Goal: Task Accomplishment & Management: Manage account settings

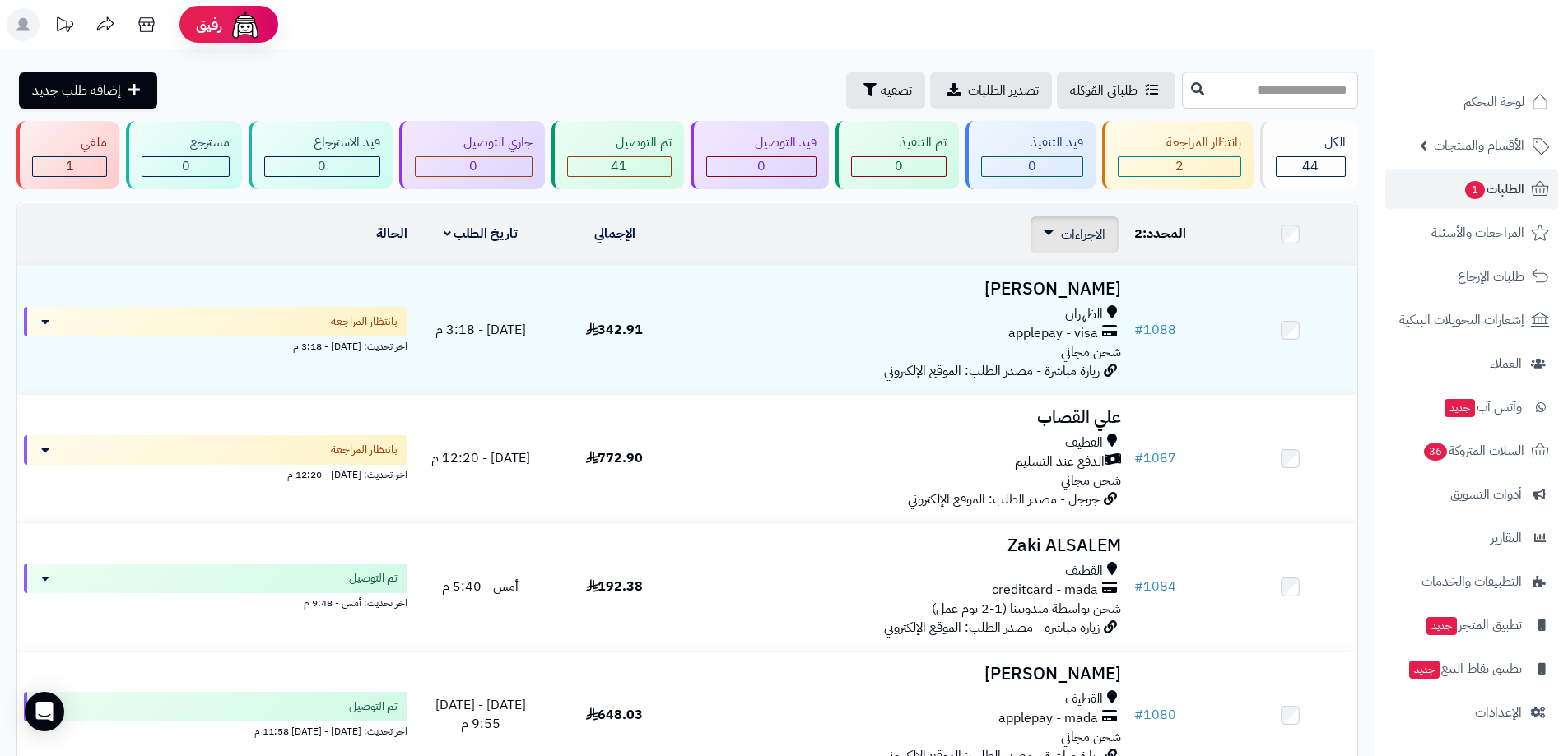
click at [1094, 235] on span "الاجراءات" at bounding box center [1083, 234] width 45 height 20
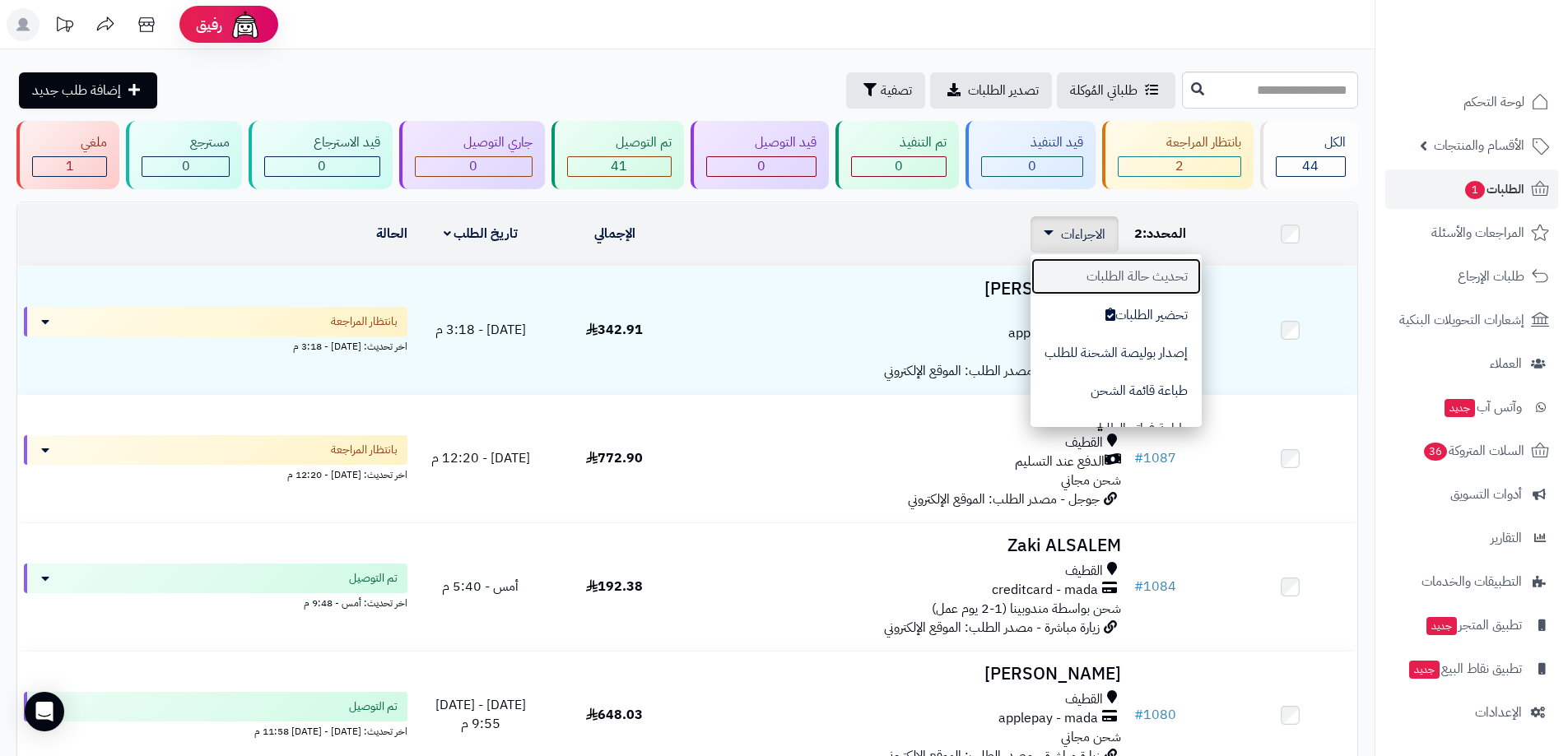
click at [1098, 275] on button "تحديث حالة الطلبات" at bounding box center [1115, 276] width 171 height 38
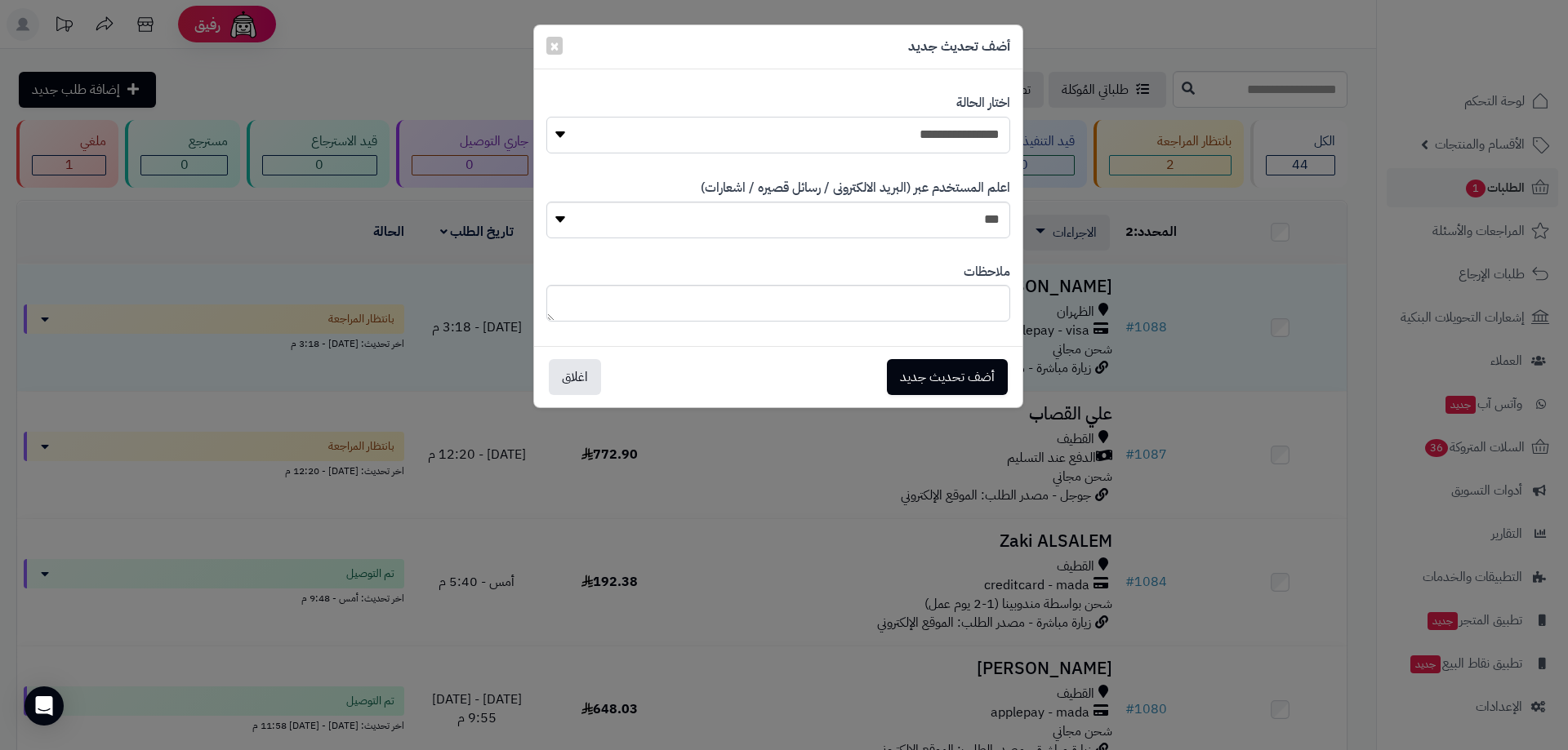
click at [915, 135] on select "**********" at bounding box center [779, 135] width 464 height 37
select select "*"
click at [547, 116] on select "**********" at bounding box center [779, 135] width 464 height 37
click at [949, 374] on button "أضف تحديث جديد" at bounding box center [947, 375] width 121 height 36
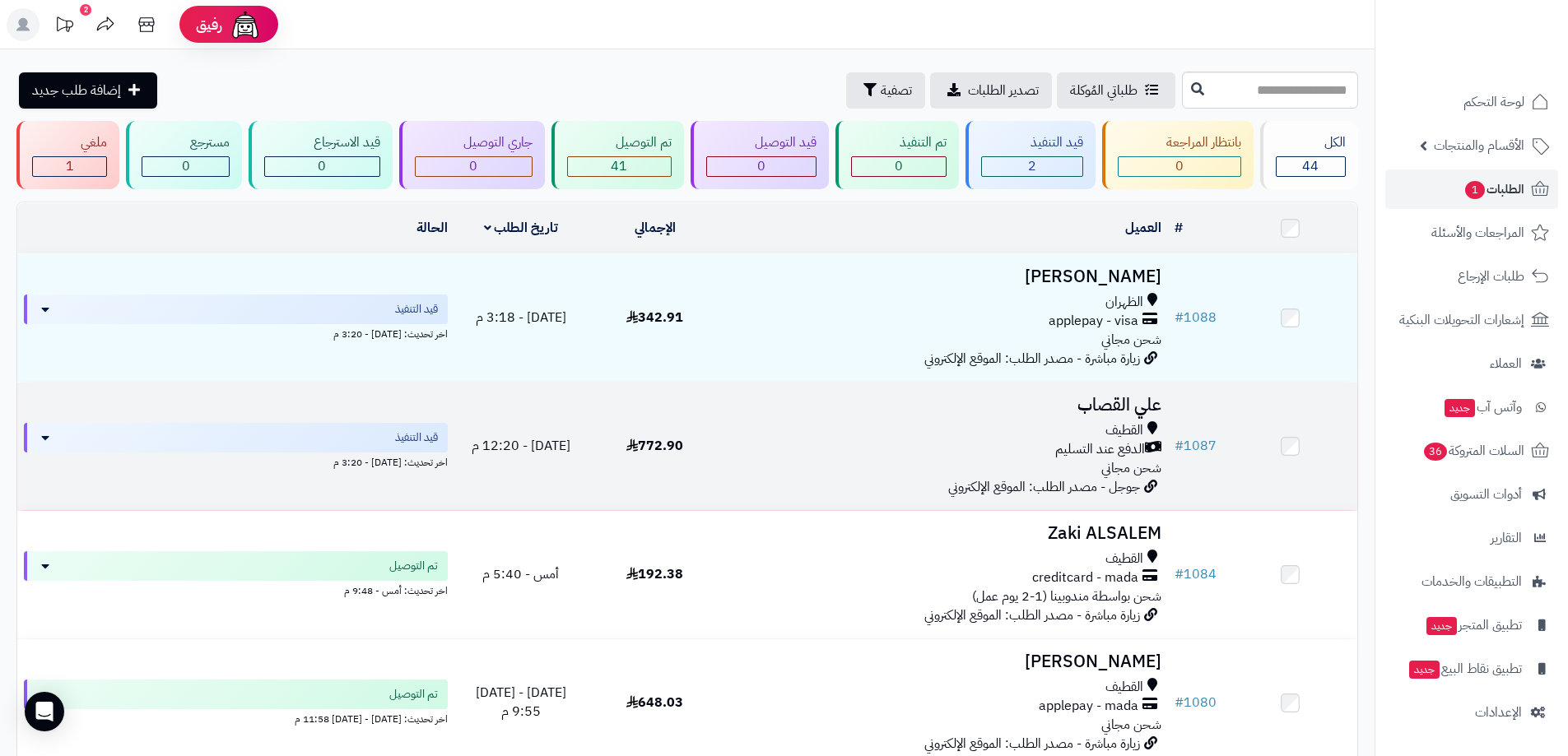
click at [919, 480] on td "علي القصاب القطيف الدفع عند التسليم شحن مجاني جوجل - مصدر الطلب: الموقع الإلكتر…" at bounding box center [944, 447] width 446 height 128
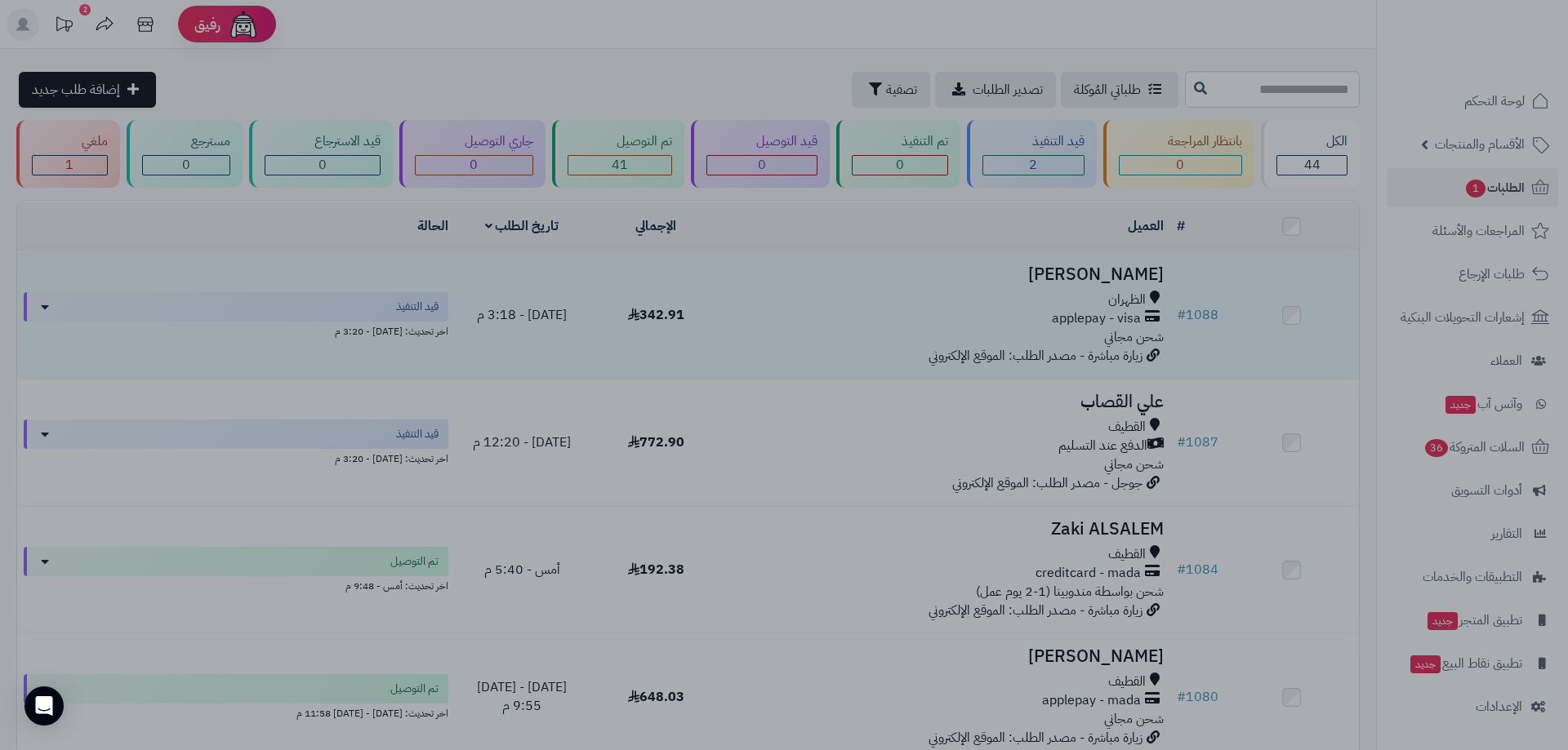
click at [1133, 222] on div at bounding box center [784, 375] width 1568 height 750
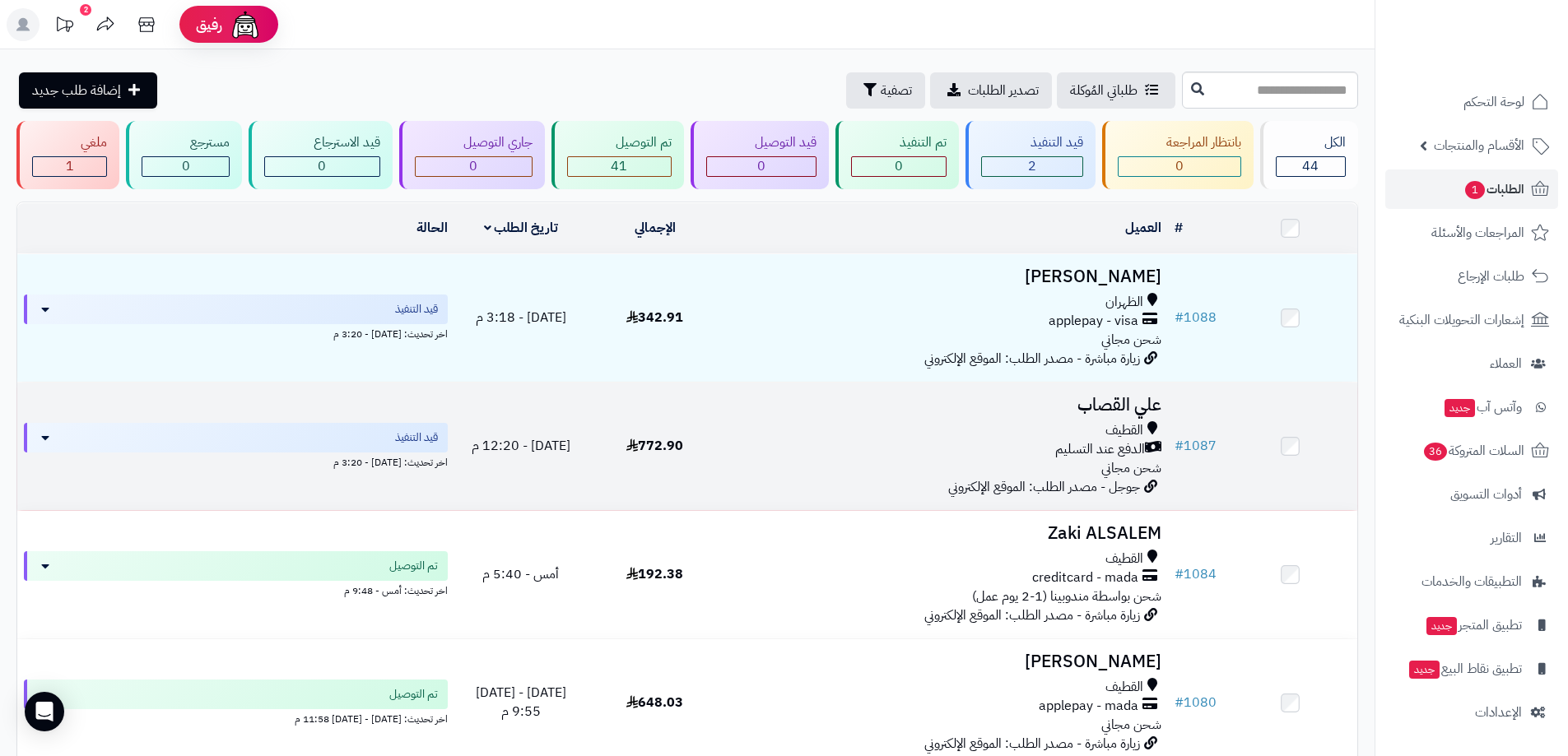
click at [1068, 427] on div "القطيف" at bounding box center [944, 431] width 433 height 19
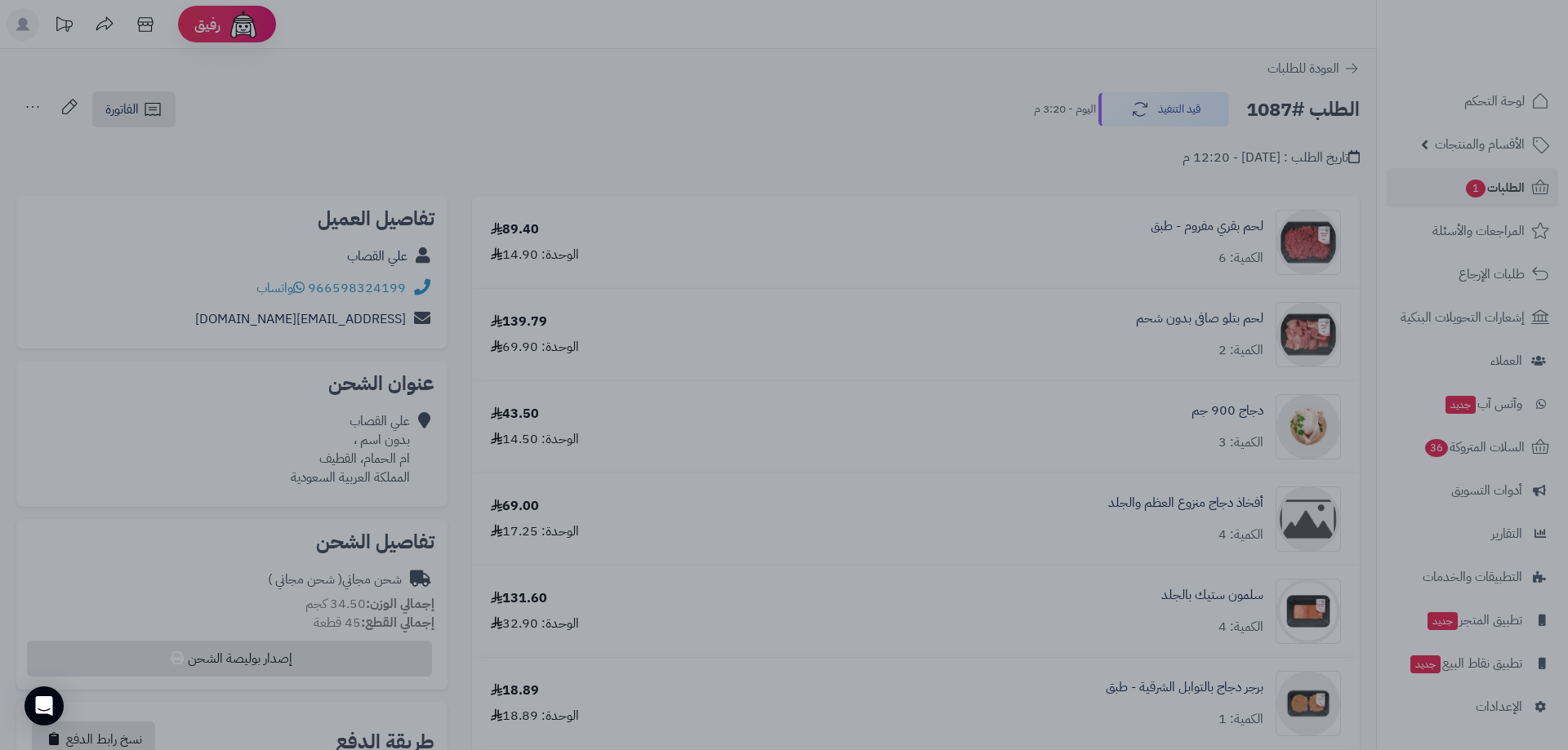
click at [947, 91] on div at bounding box center [784, 375] width 1568 height 750
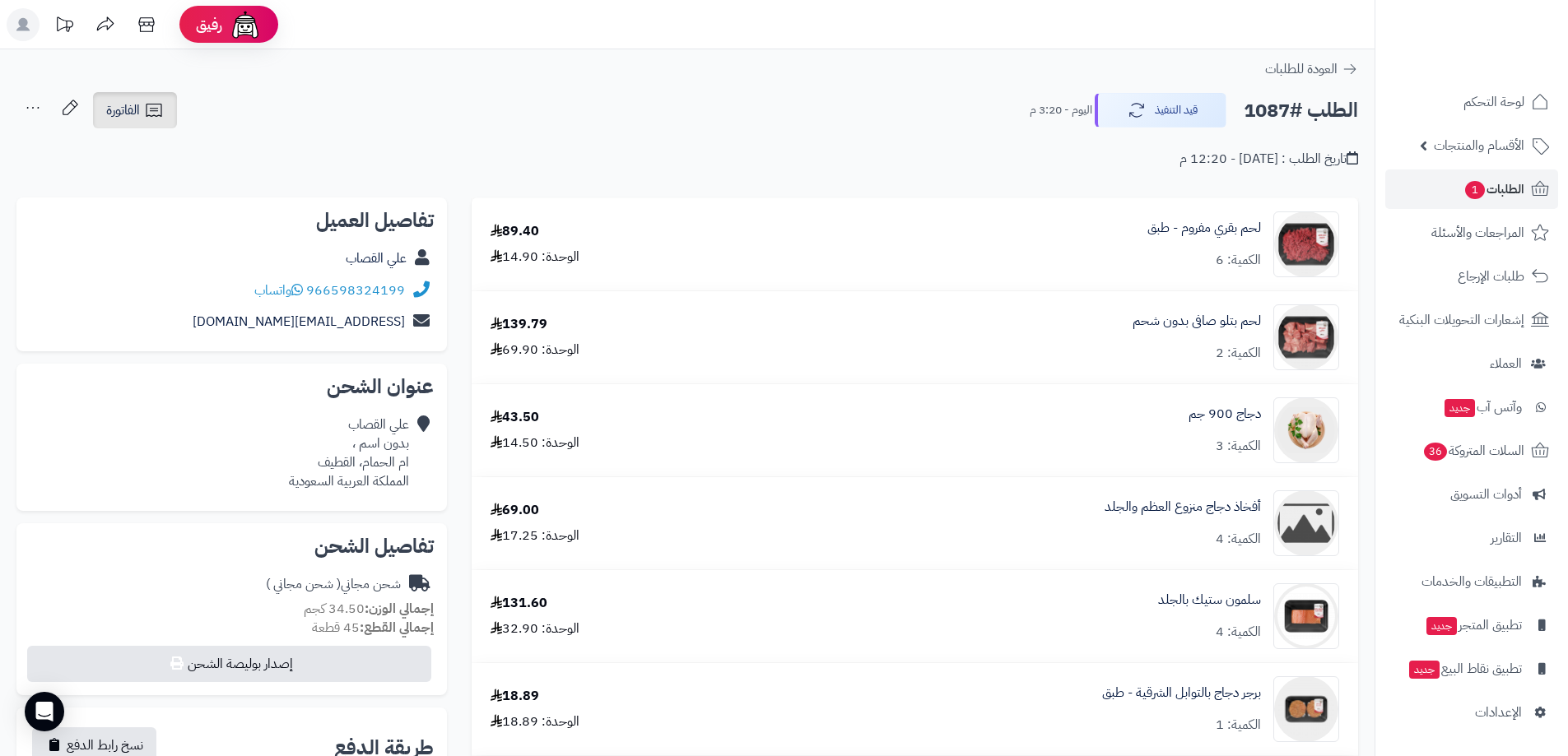
click at [134, 94] on link "الفاتورة" at bounding box center [135, 110] width 84 height 36
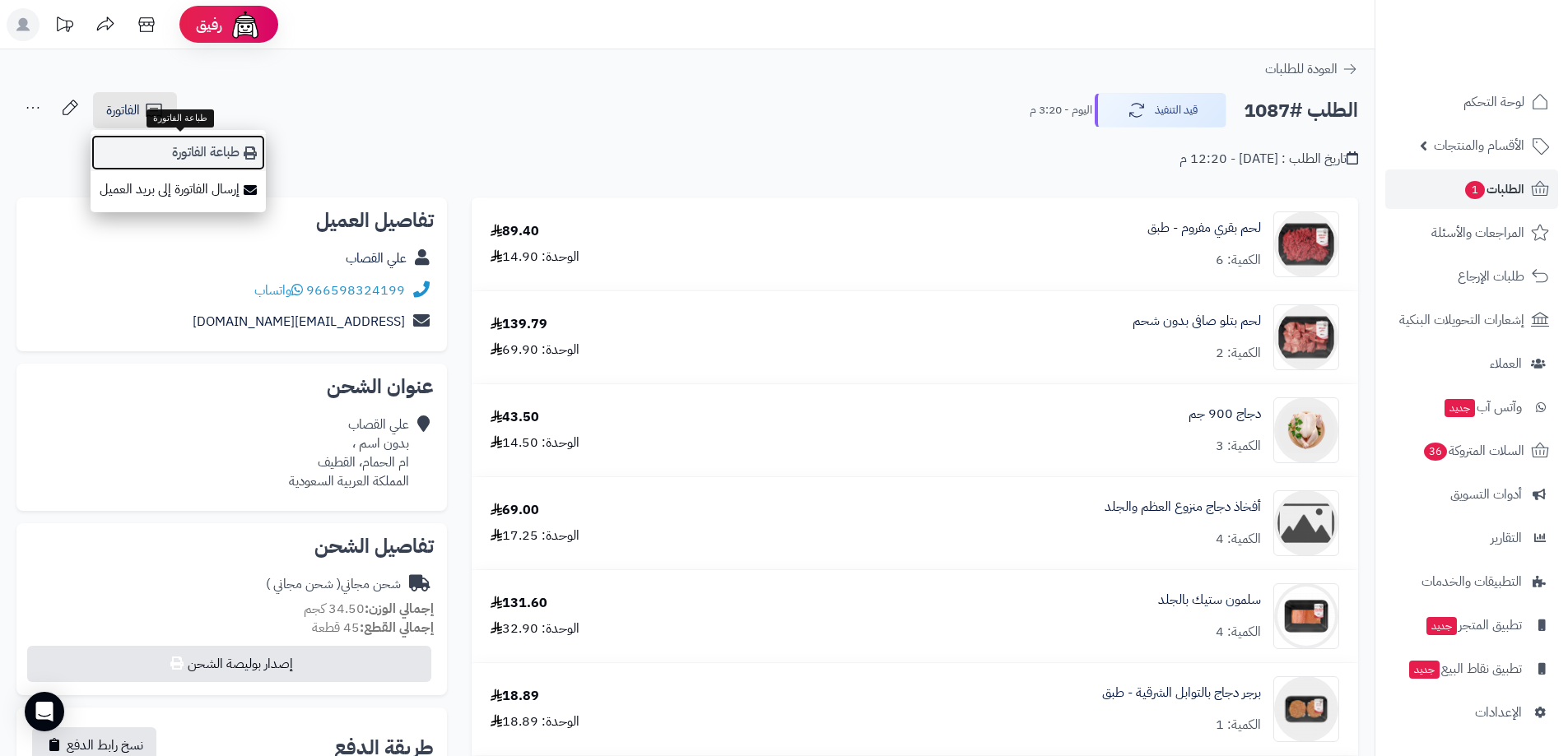
click at [224, 136] on link "طباعة الفاتورة" at bounding box center [178, 152] width 175 height 37
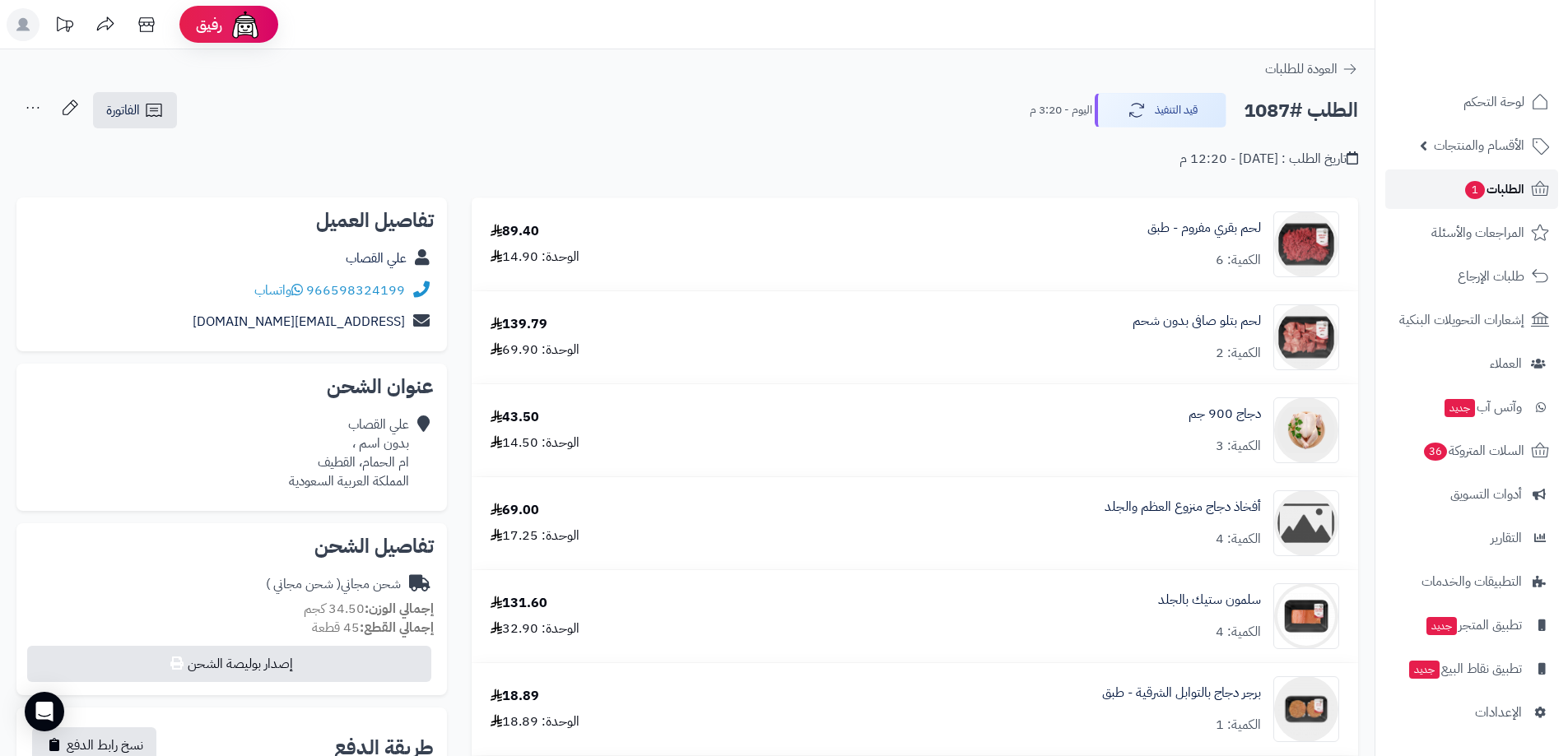
click at [1475, 186] on span "1" at bounding box center [1474, 191] width 20 height 19
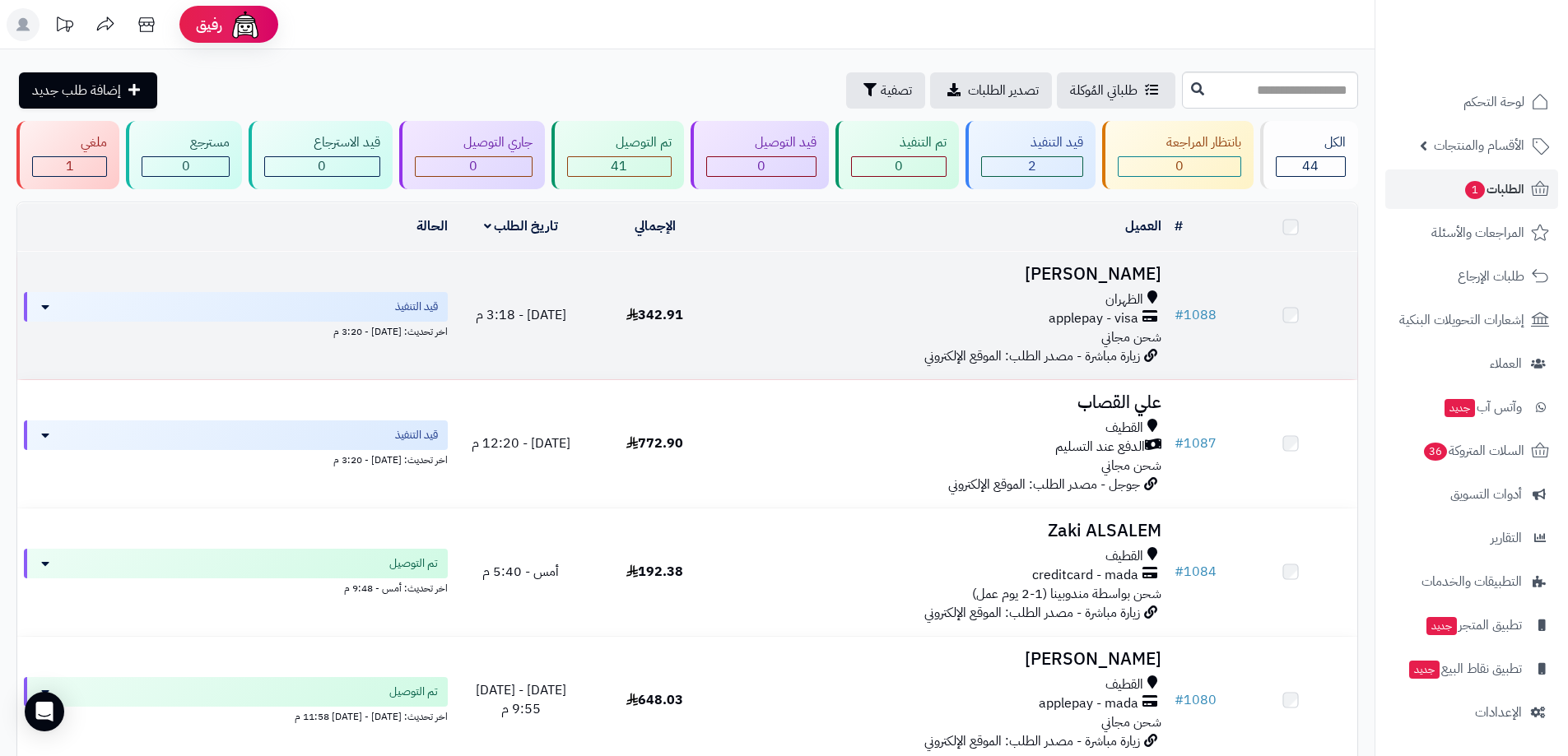
click at [1019, 300] on div "الظهران" at bounding box center [944, 300] width 433 height 19
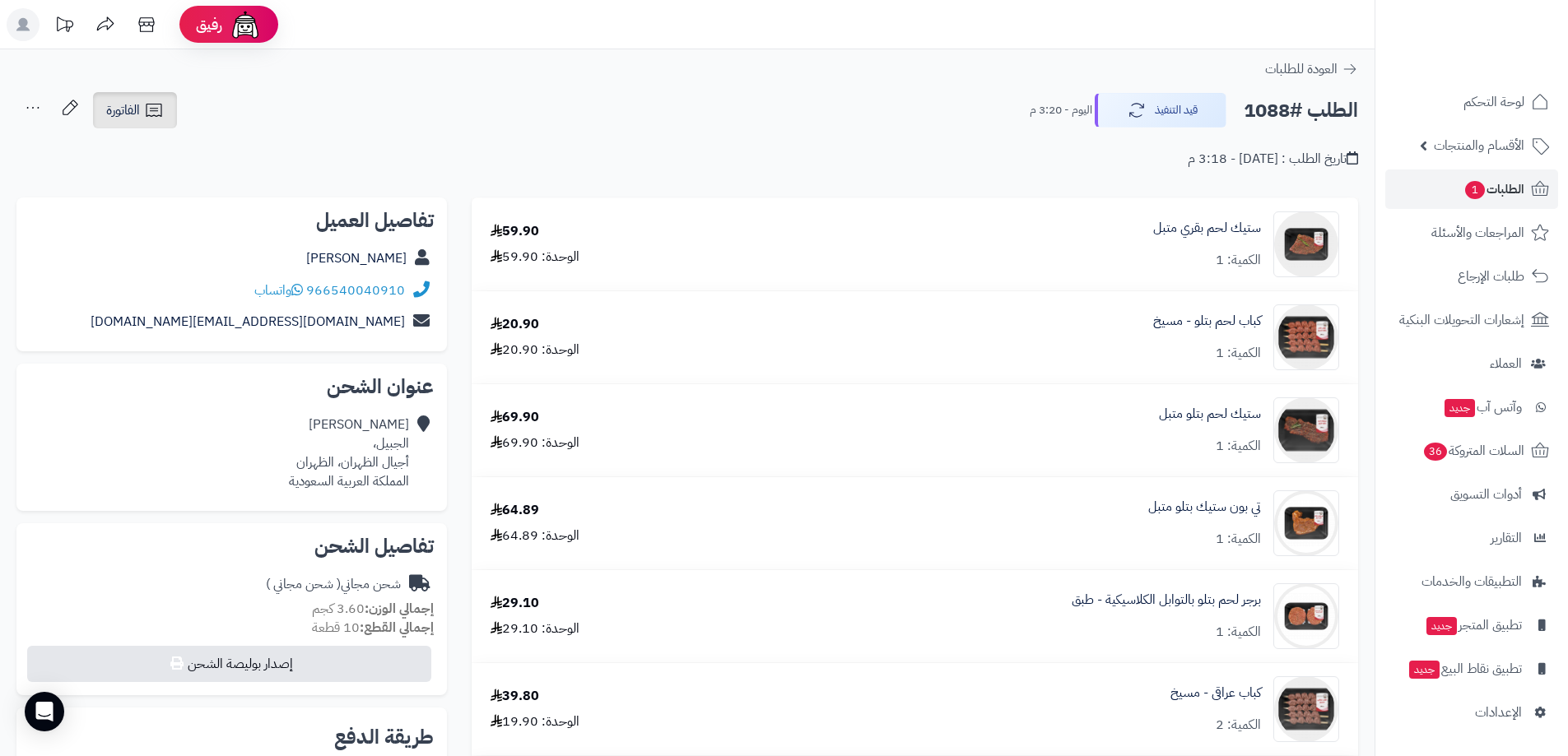
click at [145, 116] on icon at bounding box center [153, 110] width 20 height 20
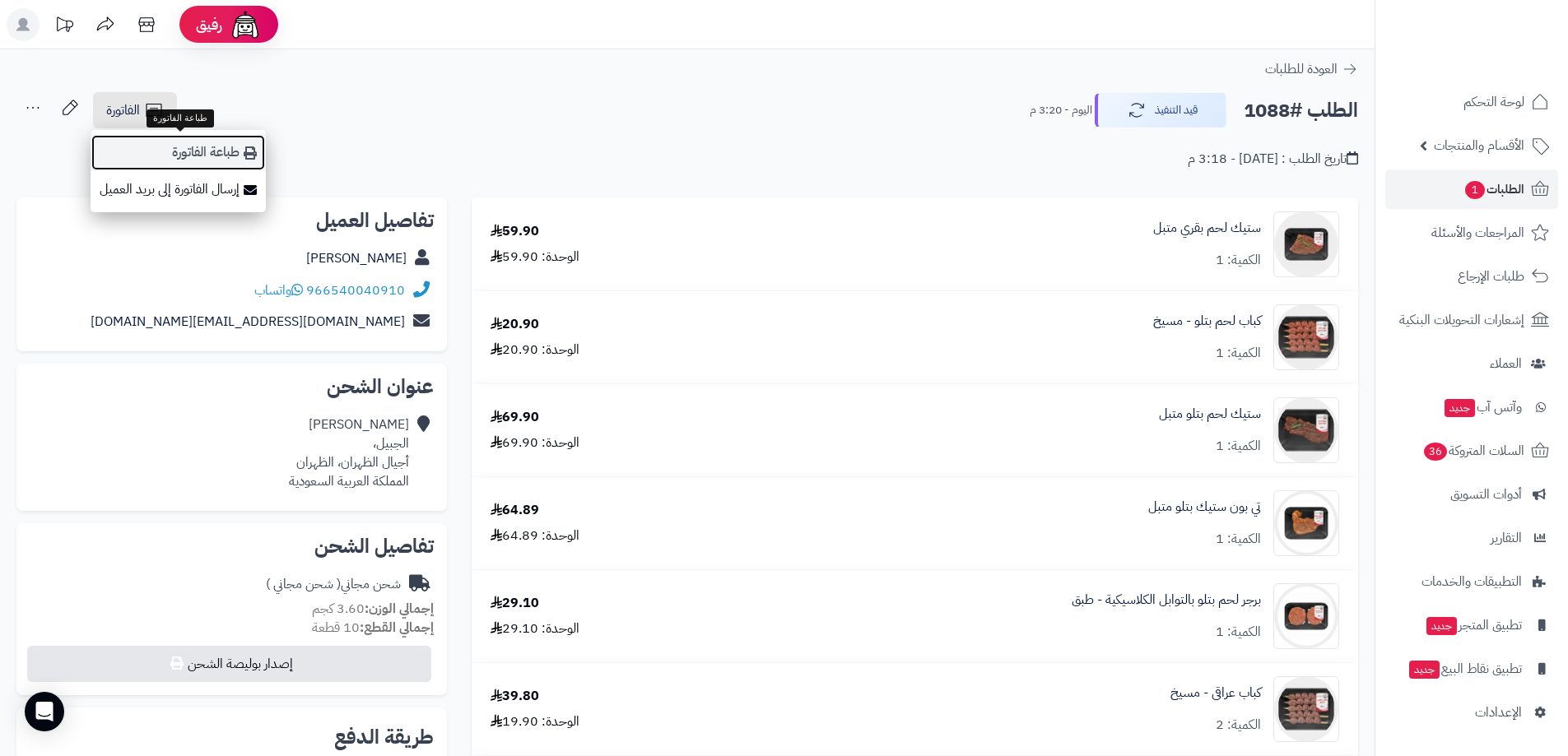
click at [171, 141] on link "طباعة الفاتورة" at bounding box center [178, 152] width 175 height 37
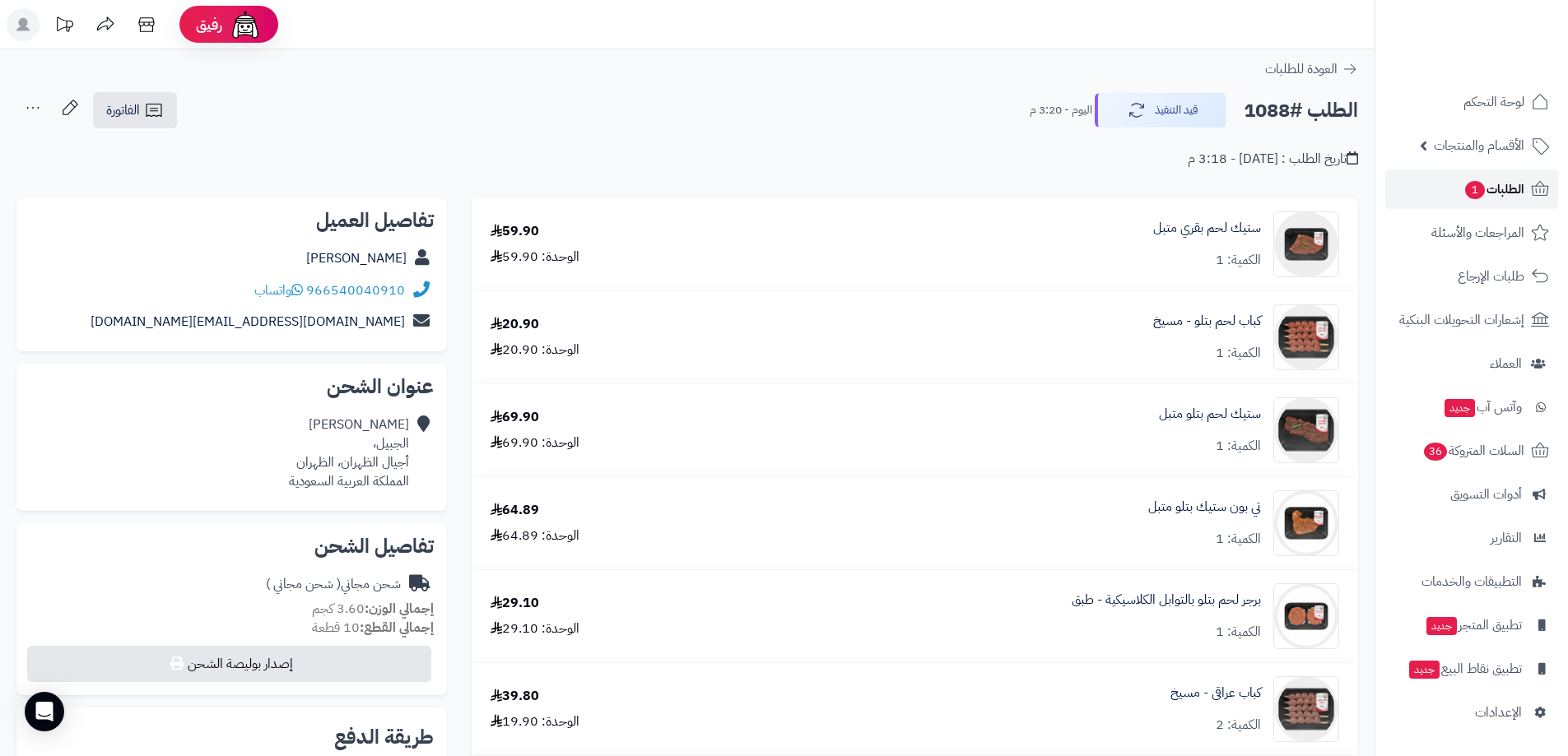
click at [1477, 196] on span "1" at bounding box center [1474, 191] width 20 height 19
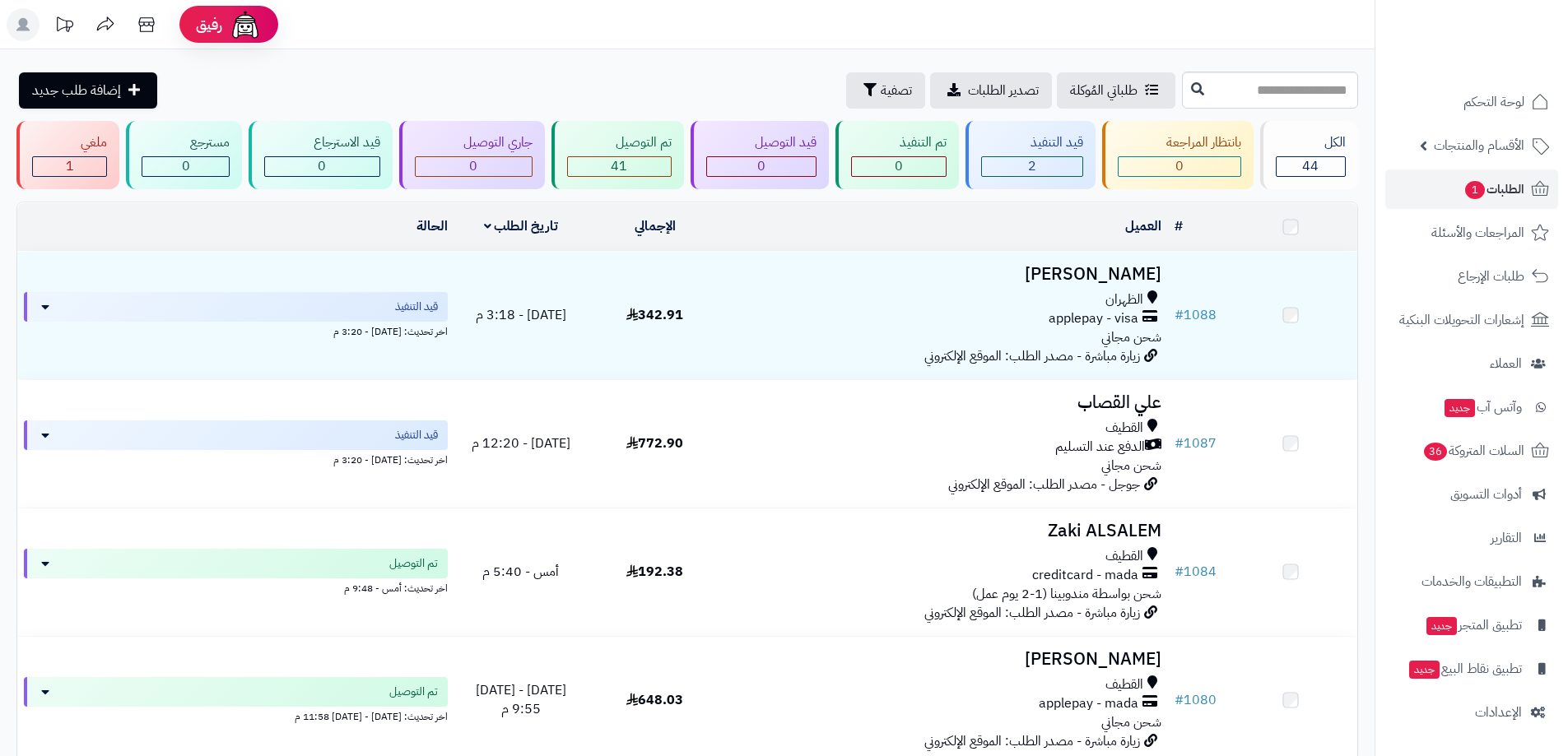
click at [1019, 422] on div "القطيف" at bounding box center [944, 428] width 433 height 19
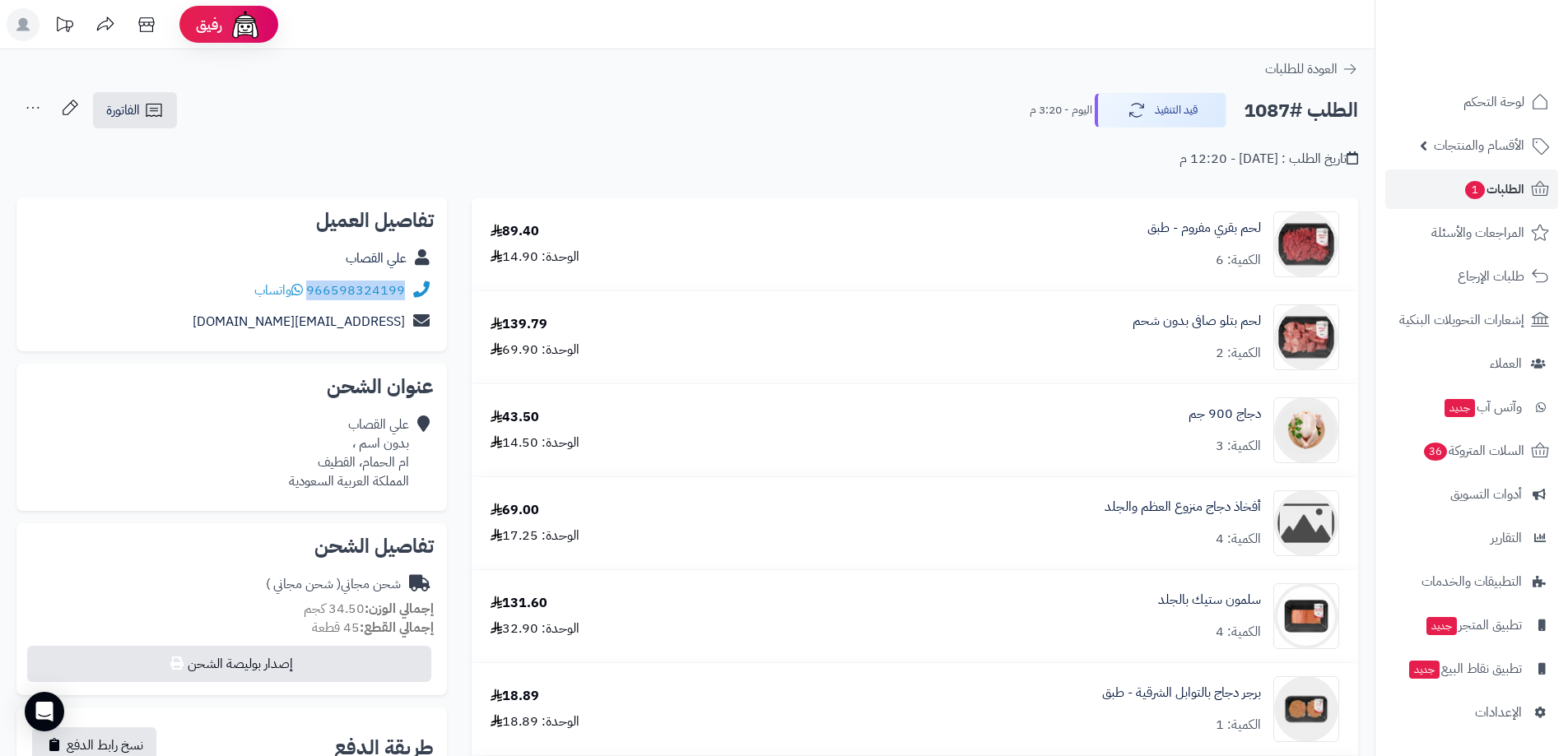
drag, startPoint x: 402, startPoint y: 304, endPoint x: 313, endPoint y: 304, distance: 89.0
click at [313, 304] on div "966598324199 واتساب" at bounding box center [231, 291] width 404 height 32
copy link "966598324199"
click at [1522, 185] on span "الطلبات 1" at bounding box center [1494, 189] width 61 height 23
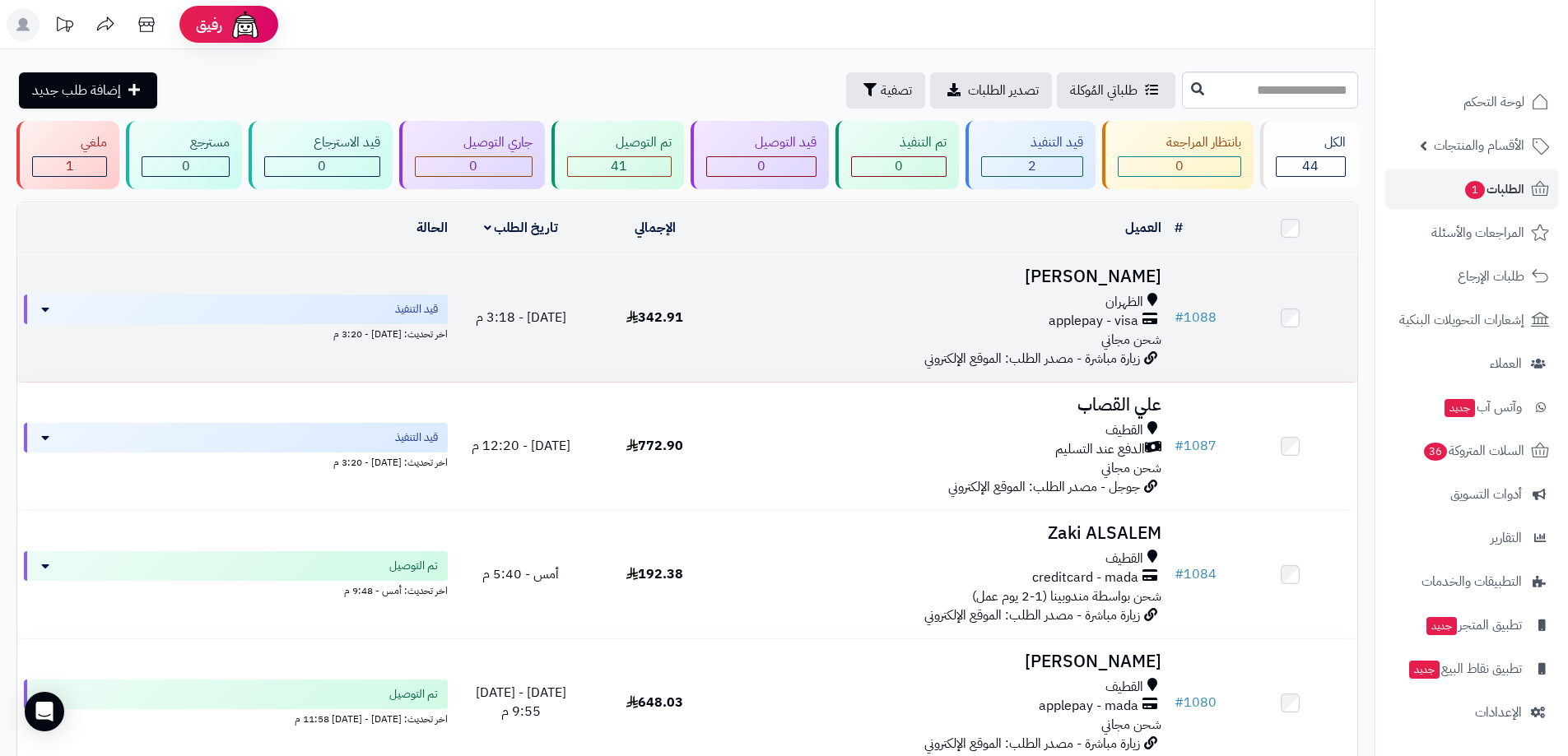
click at [715, 316] on td "342.91" at bounding box center [654, 318] width 134 height 128
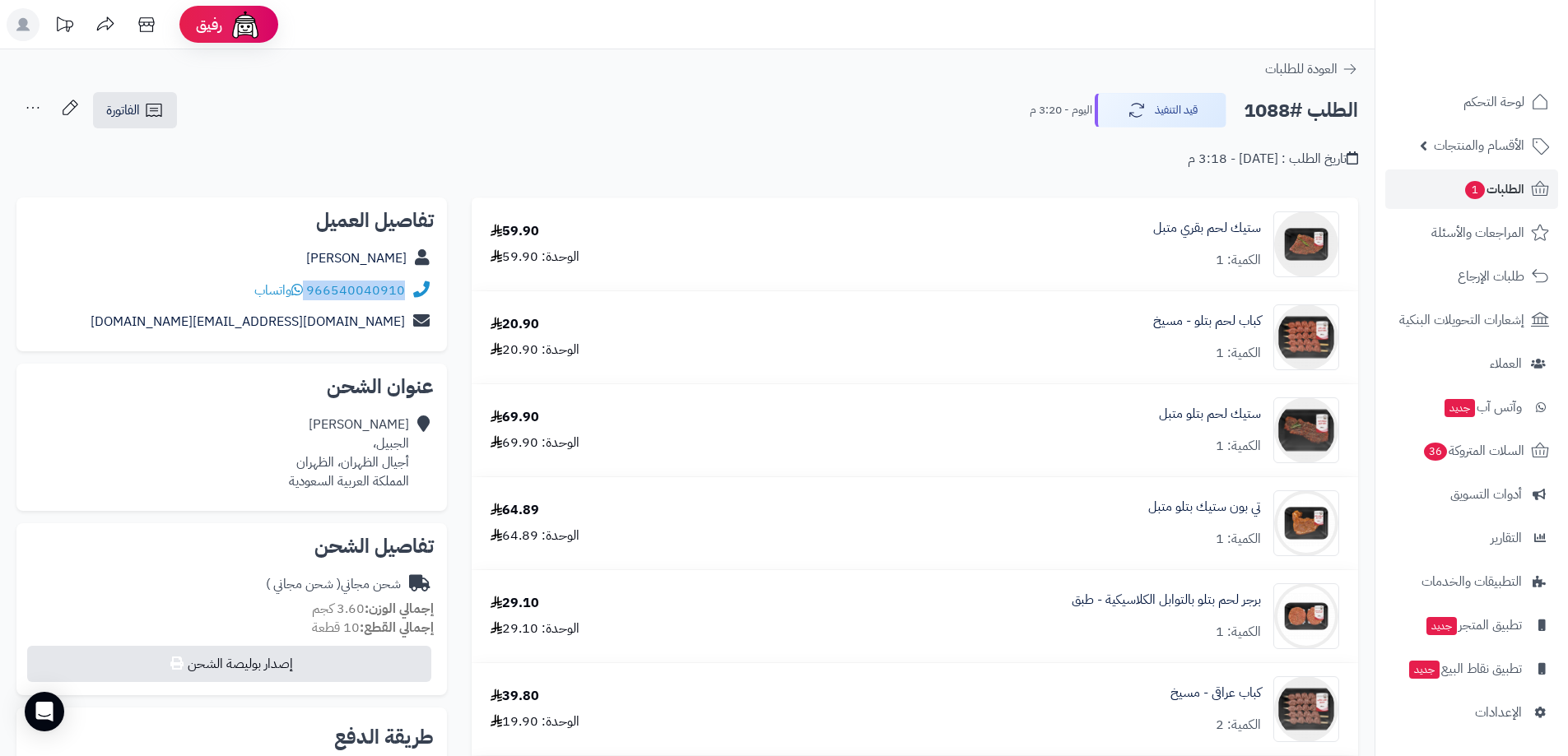
drag, startPoint x: 402, startPoint y: 306, endPoint x: 306, endPoint y: 299, distance: 96.3
click at [306, 299] on div "966540040910 واتساب" at bounding box center [231, 291] width 404 height 32
copy div "966540040910"
click at [1492, 186] on span "الطلبات 1" at bounding box center [1494, 189] width 61 height 23
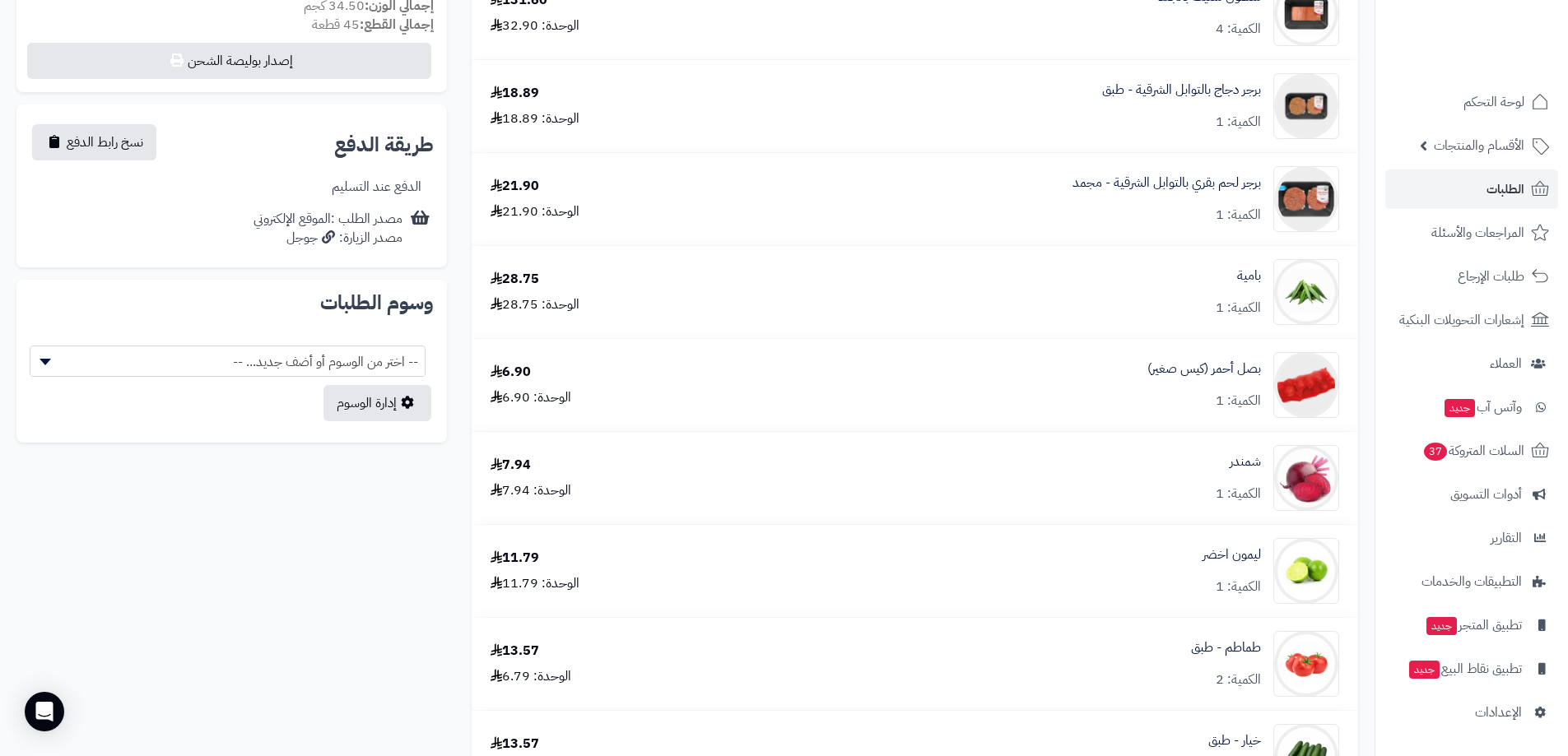
scroll to position [247, 0]
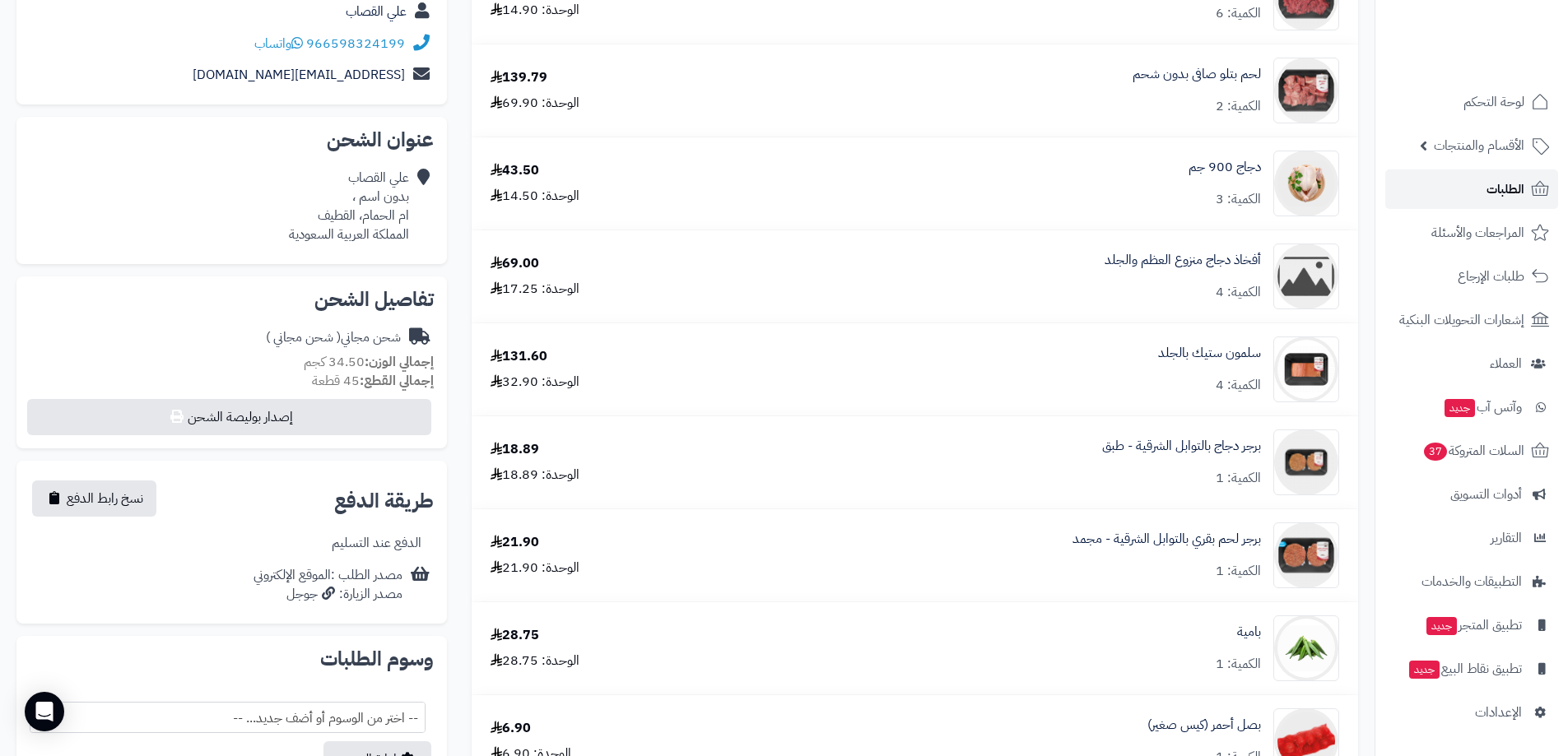
click at [1507, 181] on span "الطلبات" at bounding box center [1505, 189] width 38 height 23
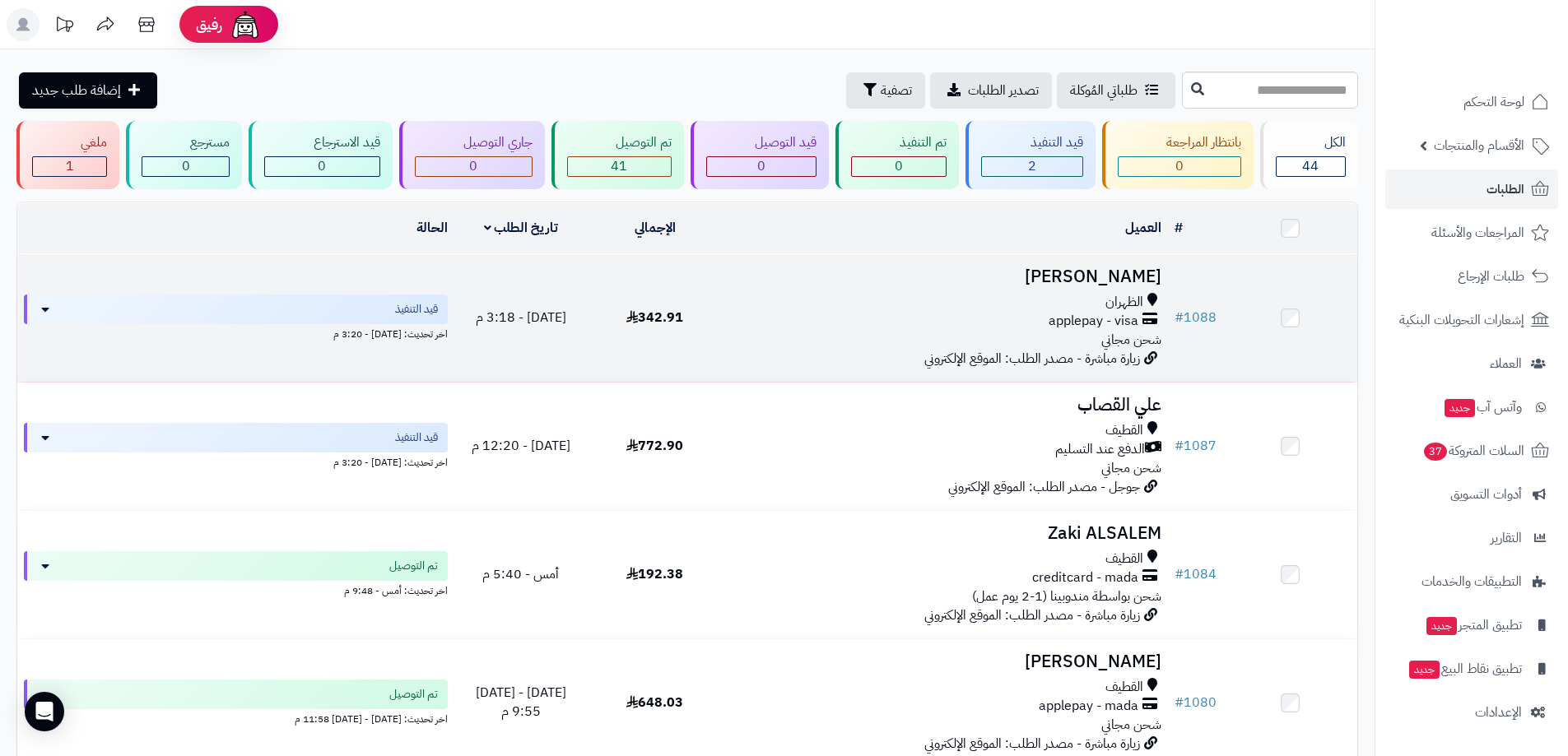
click at [915, 336] on div "الظهران applepay - visa شحن مجاني" at bounding box center [944, 321] width 433 height 57
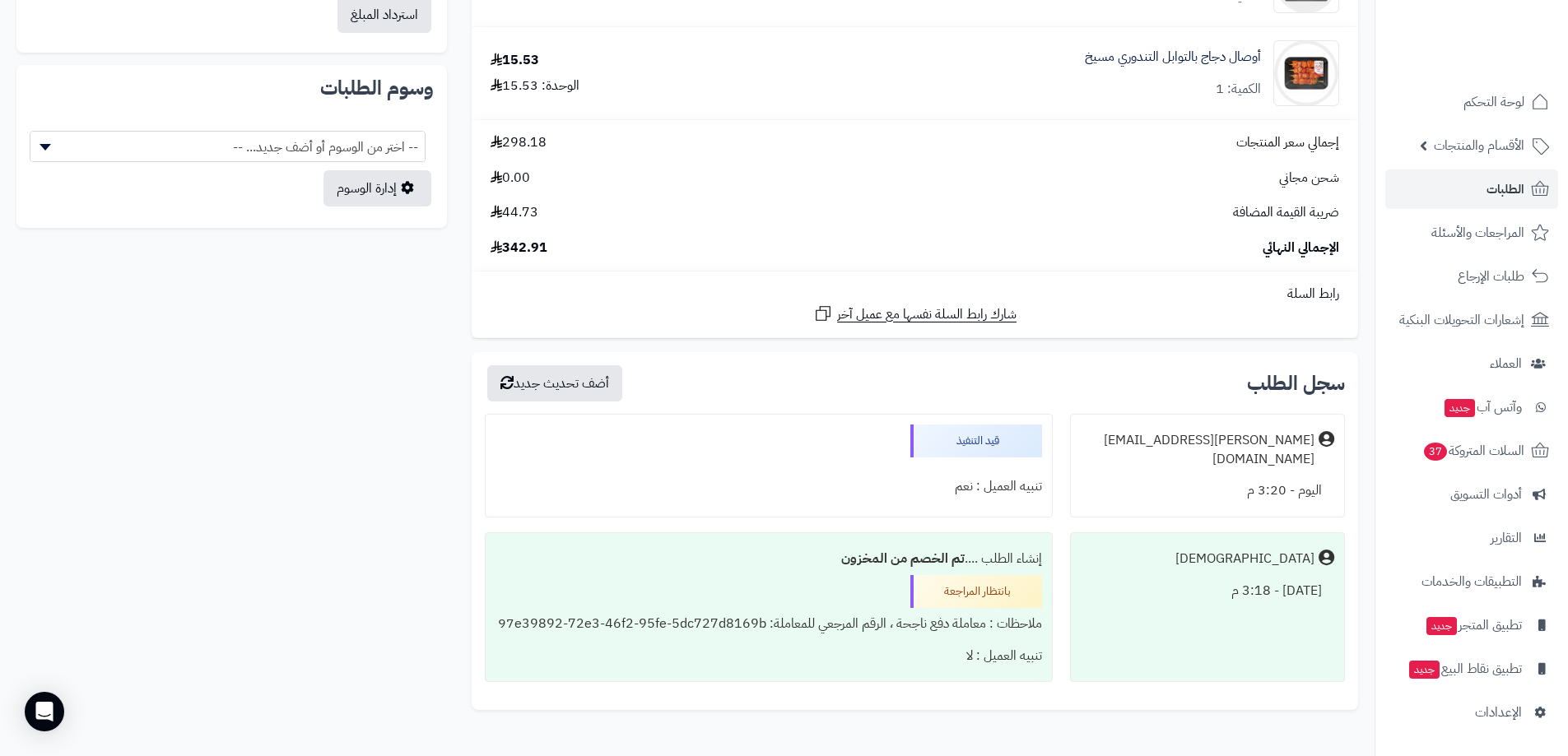
scroll to position [764, 0]
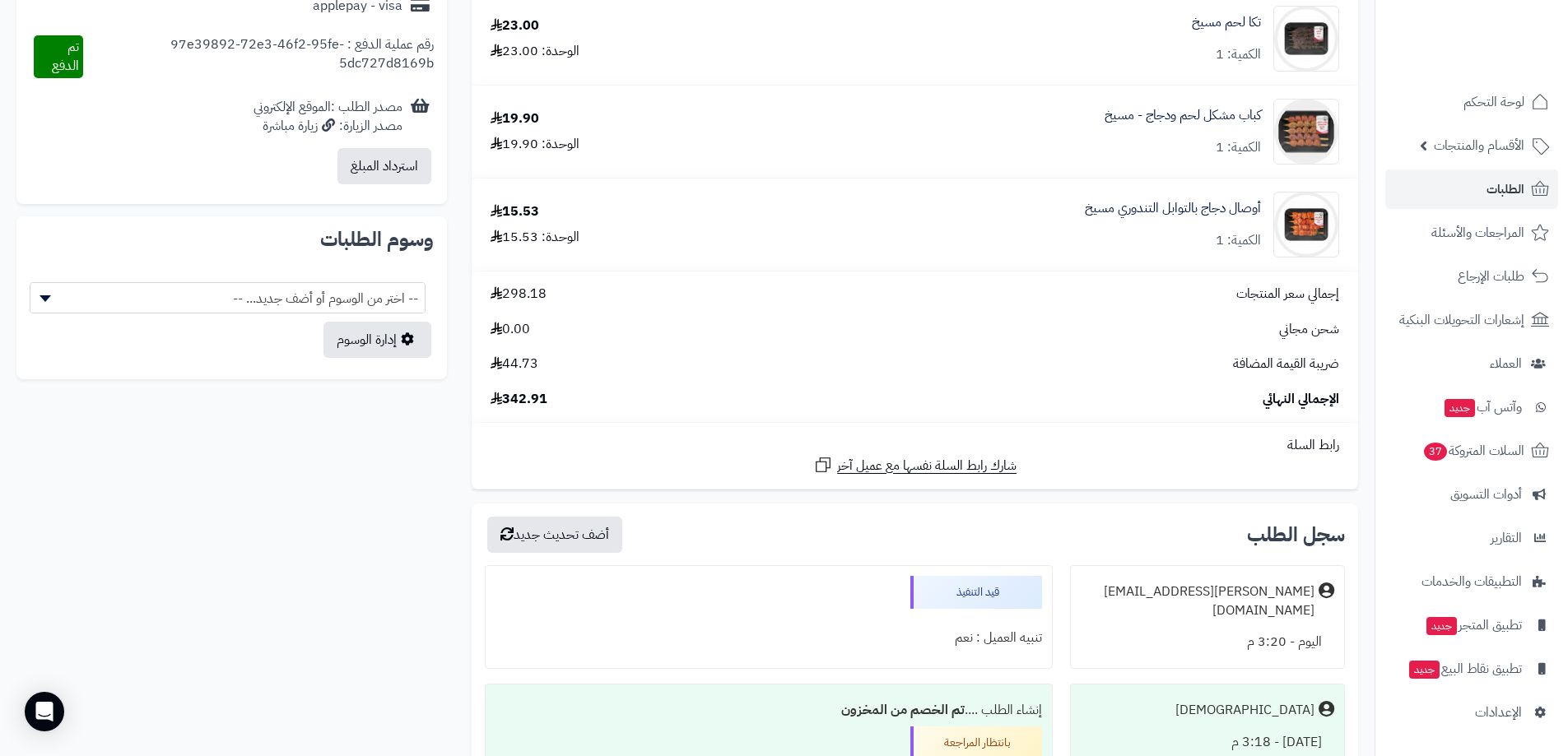
click at [406, 470] on div "ستيك لحم بقري متبل الكمية: 1 59.90 الوحدة: 59.90 كباب لحم بتلو - مسيخ الكمية: 1…" at bounding box center [688, 164] width 1367 height 1459
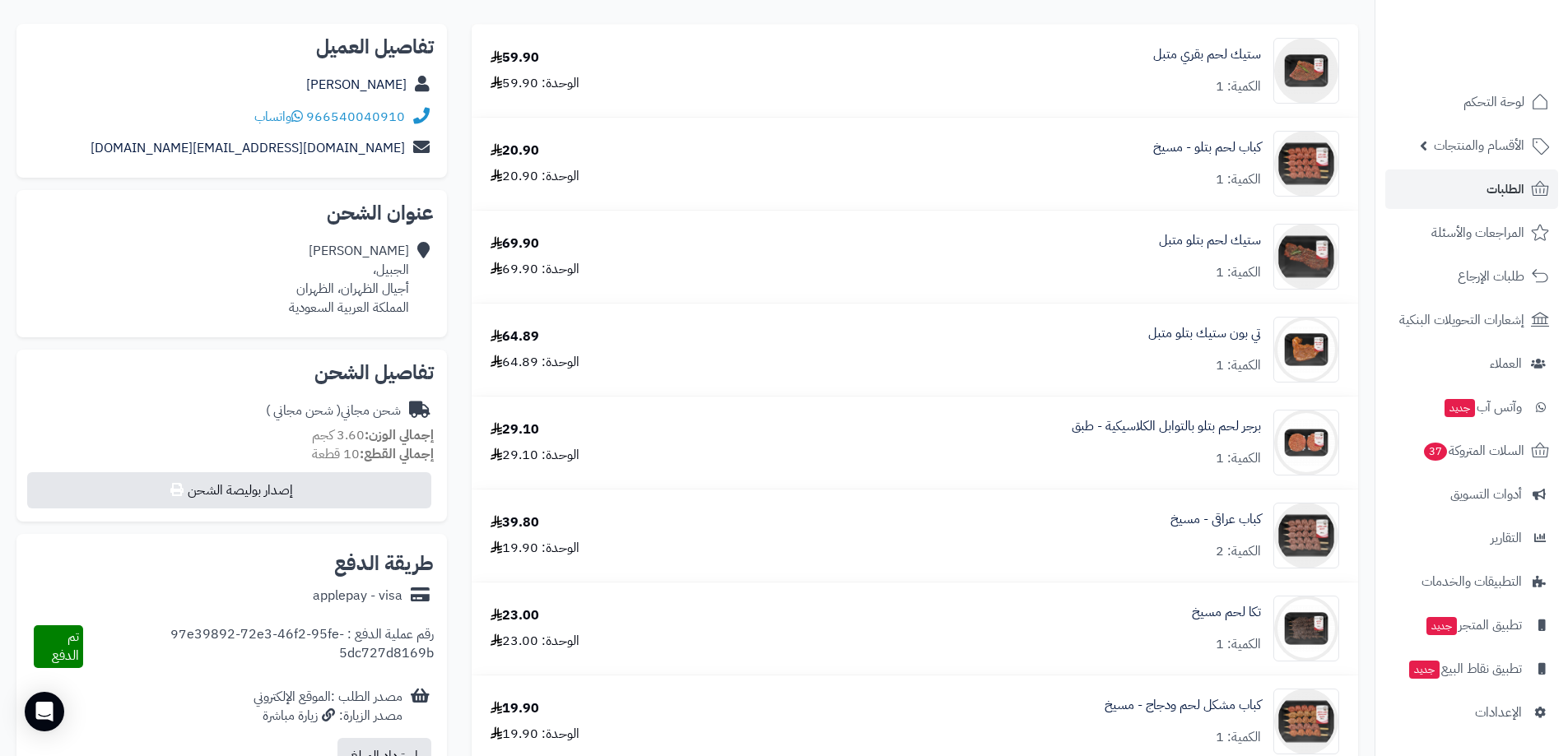
scroll to position [0, 0]
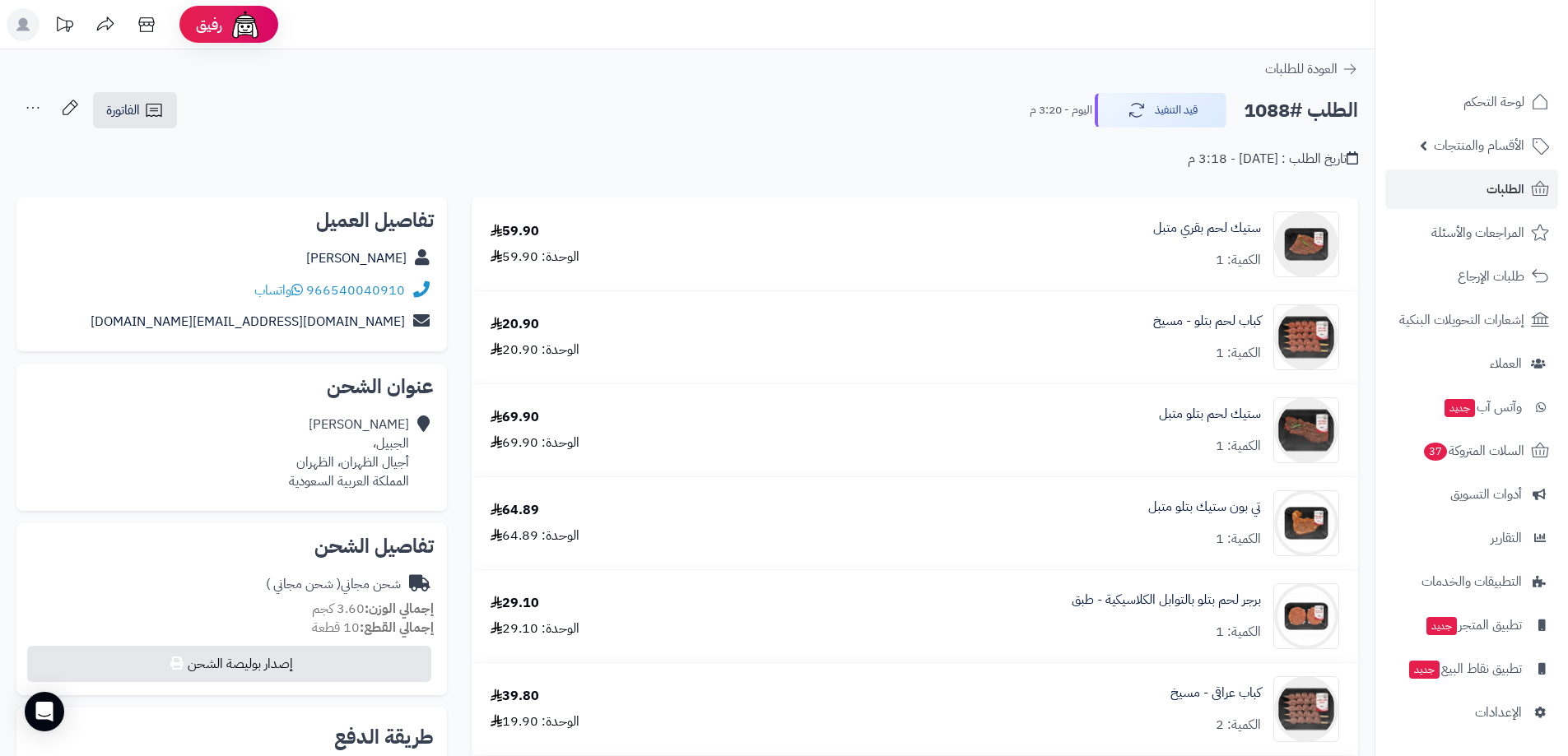
click at [492, 93] on div "الطلب #1088 قيد التنفيذ [DATE] - 3:20 م الفاتورة طباعة الفاتورة إرسال الفاتورة …" at bounding box center [687, 110] width 1341 height 39
click at [1501, 184] on span "الطلبات" at bounding box center [1505, 189] width 38 height 23
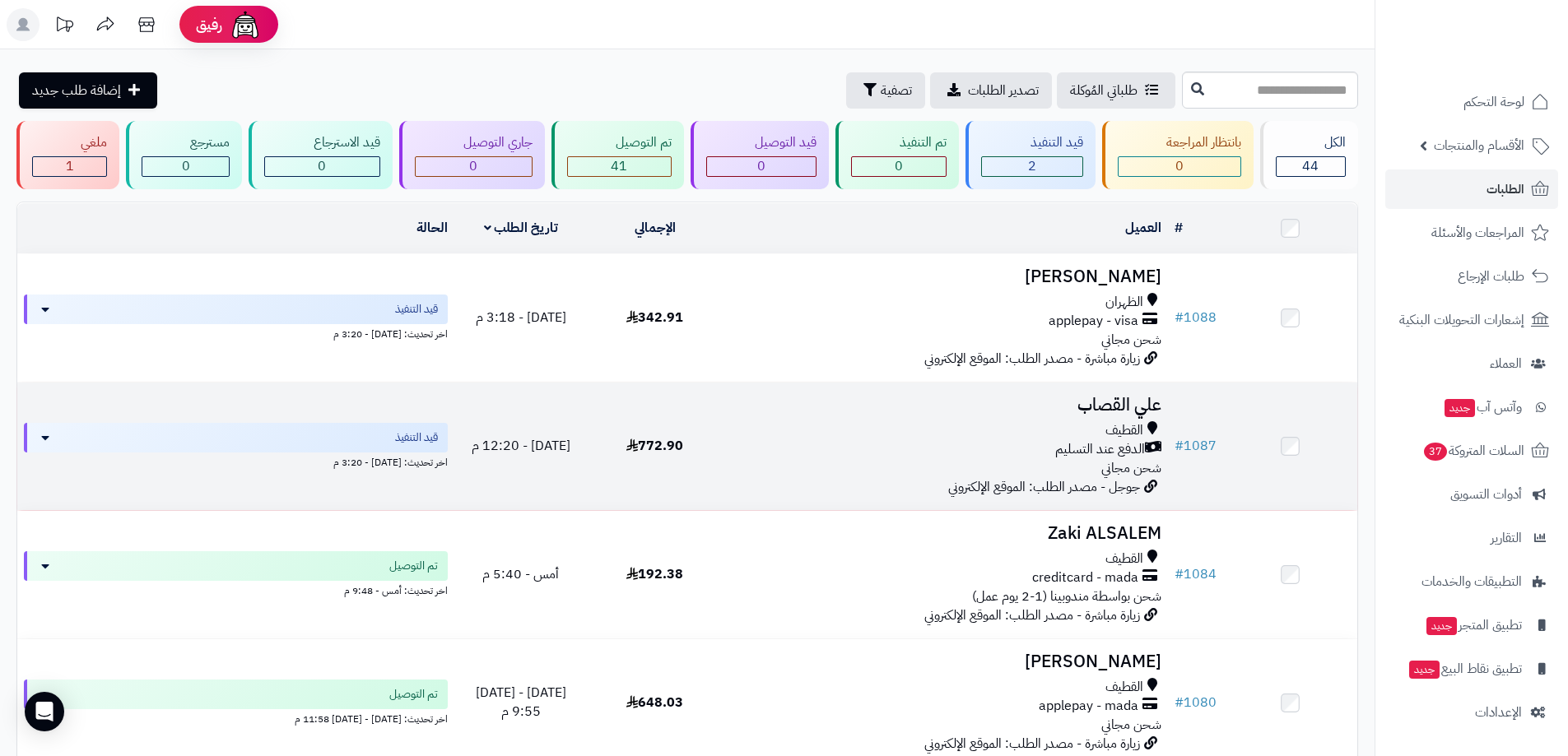
click at [843, 444] on div "الدفع عند التسليم" at bounding box center [944, 450] width 433 height 19
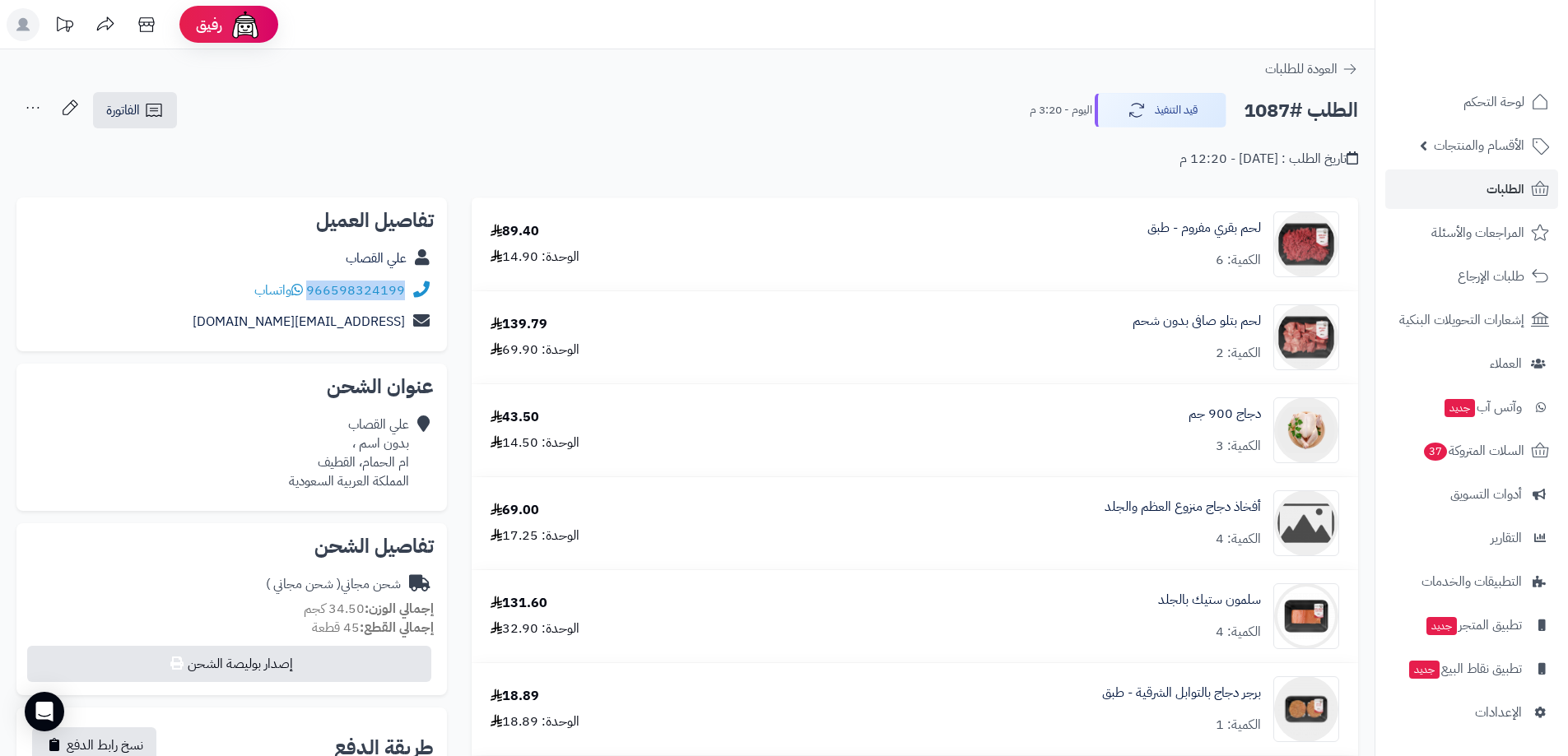
drag, startPoint x: 406, startPoint y: 300, endPoint x: 311, endPoint y: 294, distance: 95.2
click at [311, 294] on div "966598324199 واتساب" at bounding box center [231, 291] width 404 height 32
copy link "966598324199"
click at [883, 133] on div "تاريخ الطلب : اليوم - 12:20 م" at bounding box center [687, 149] width 1341 height 39
